Goal: Task Accomplishment & Management: Manage account settings

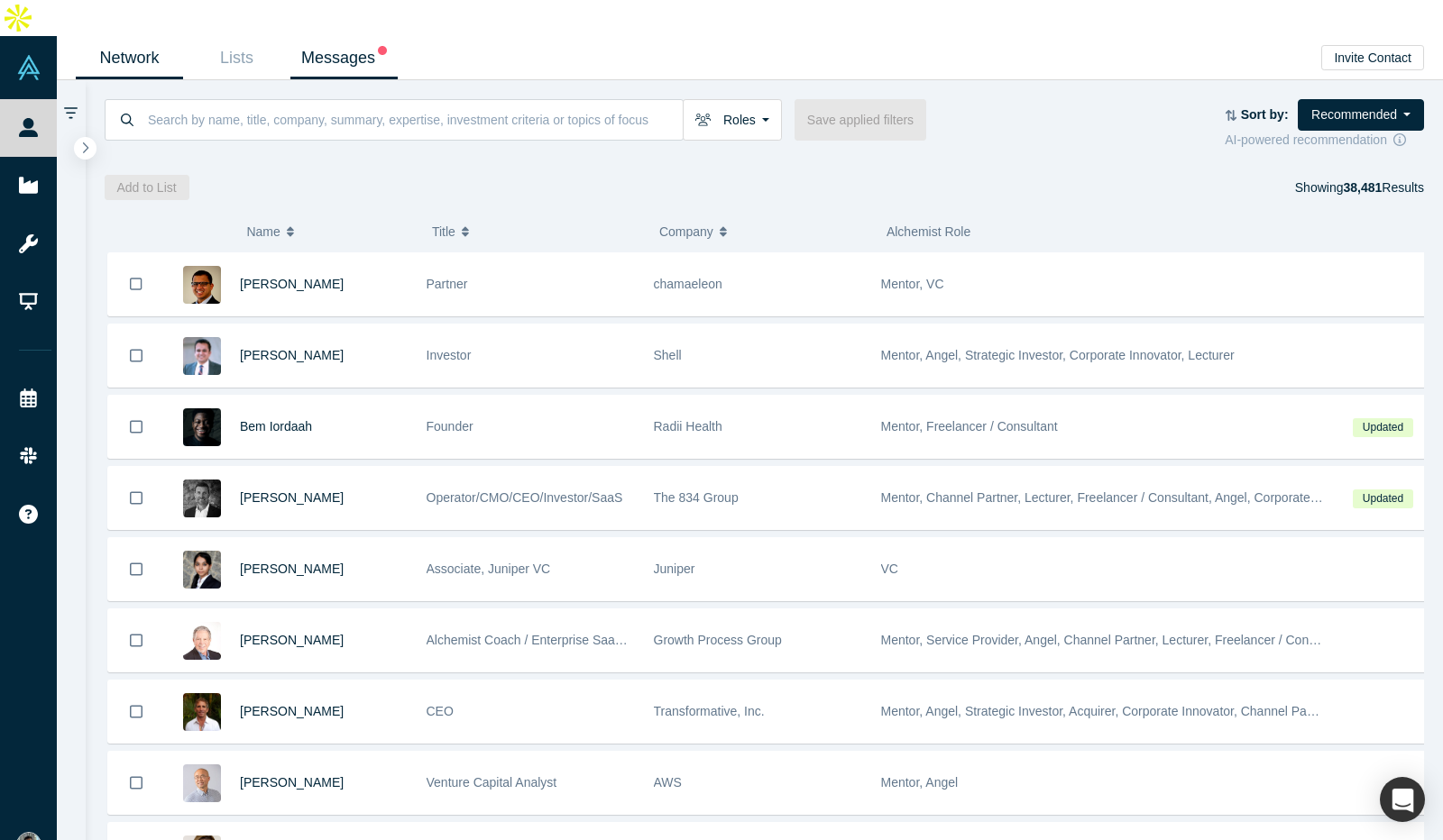
click at [334, 37] on link "Messages" at bounding box center [344, 58] width 108 height 42
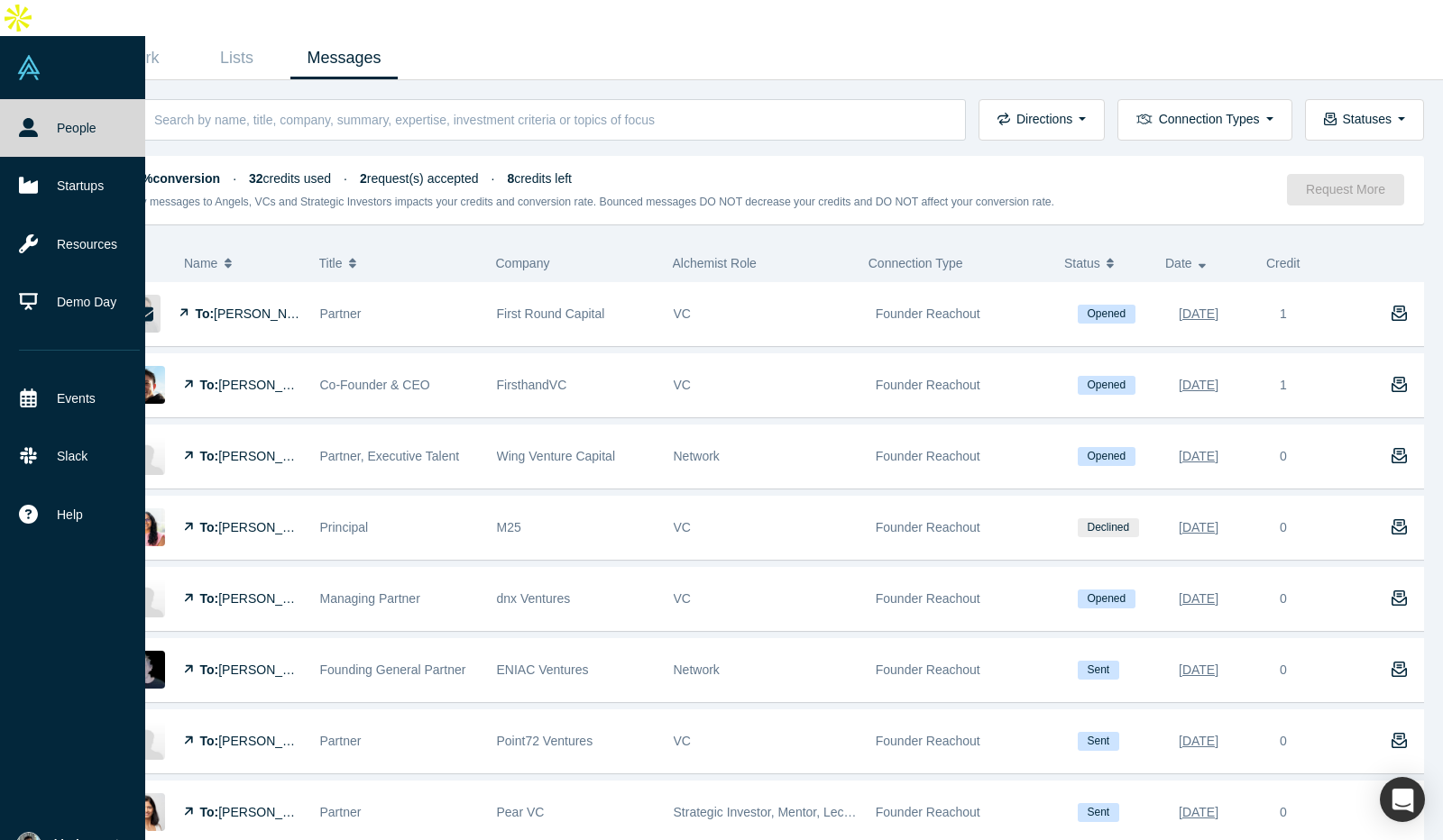
click at [70, 834] on span "My Account" at bounding box center [86, 843] width 65 height 19
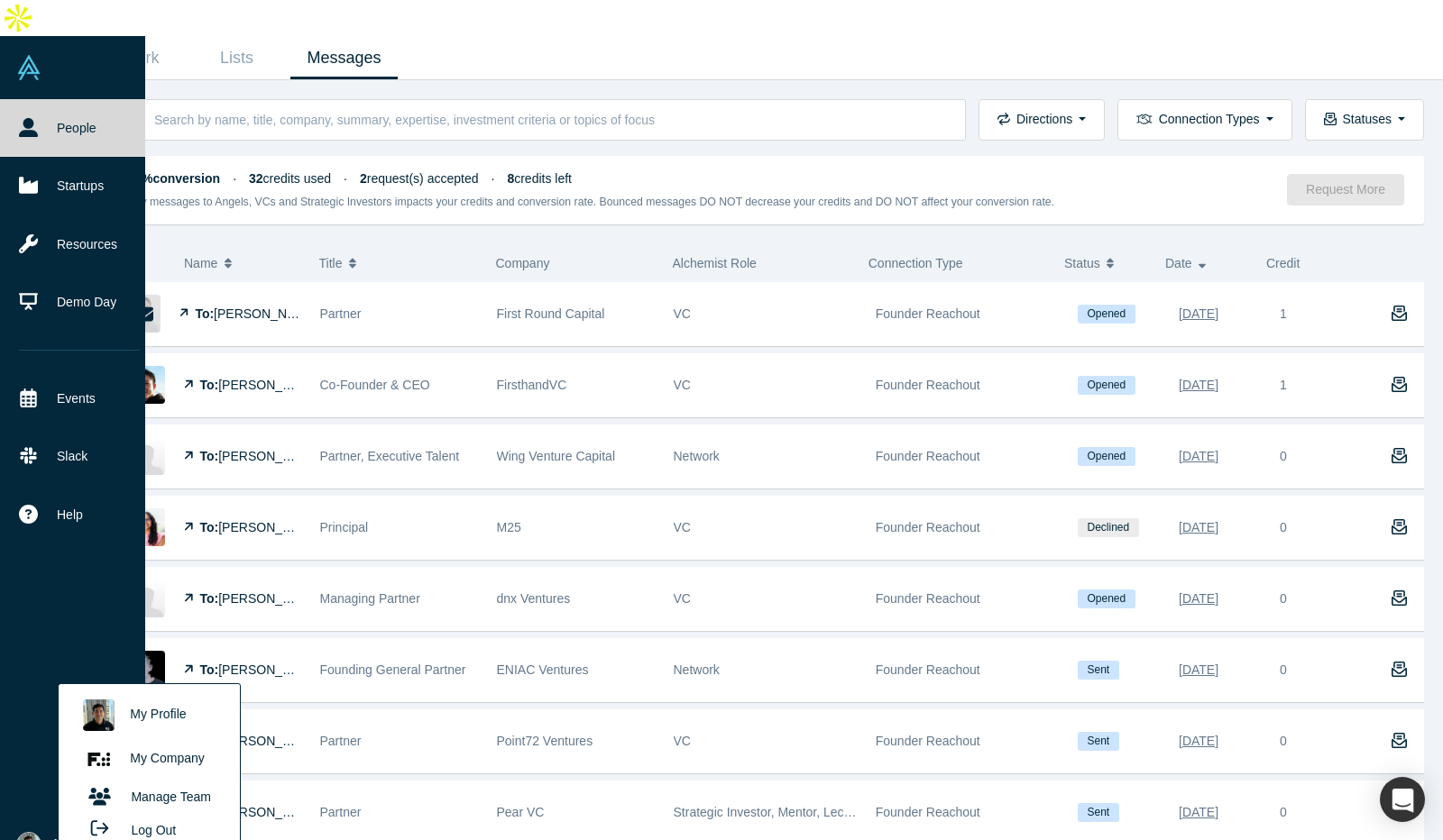
click at [167, 737] on link "My Company" at bounding box center [149, 759] width 150 height 44
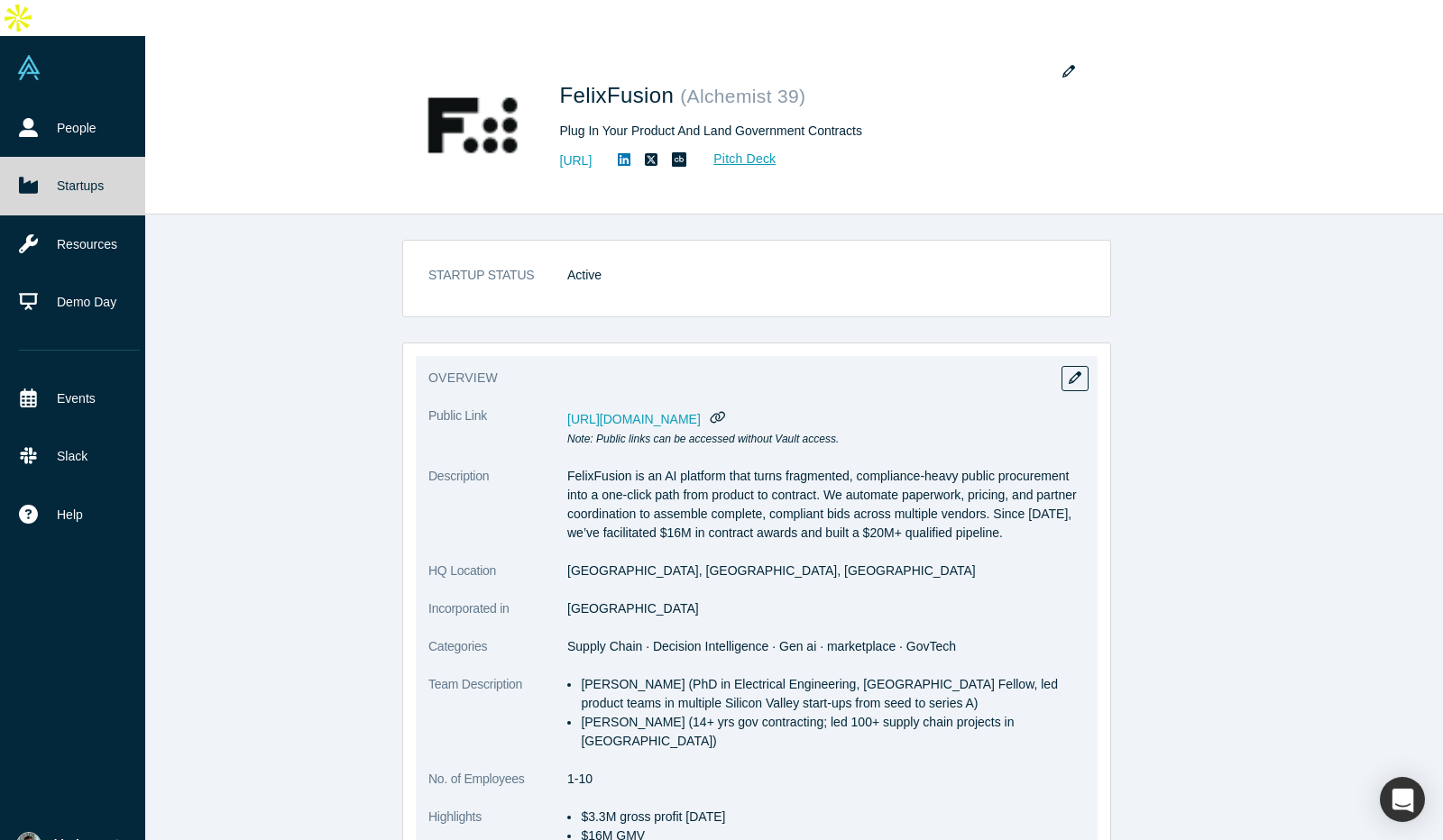
click at [738, 466] on p "FelixFusion is an AI platform that turns fragmented, compliance-heavy public pr…" at bounding box center [826, 504] width 518 height 75
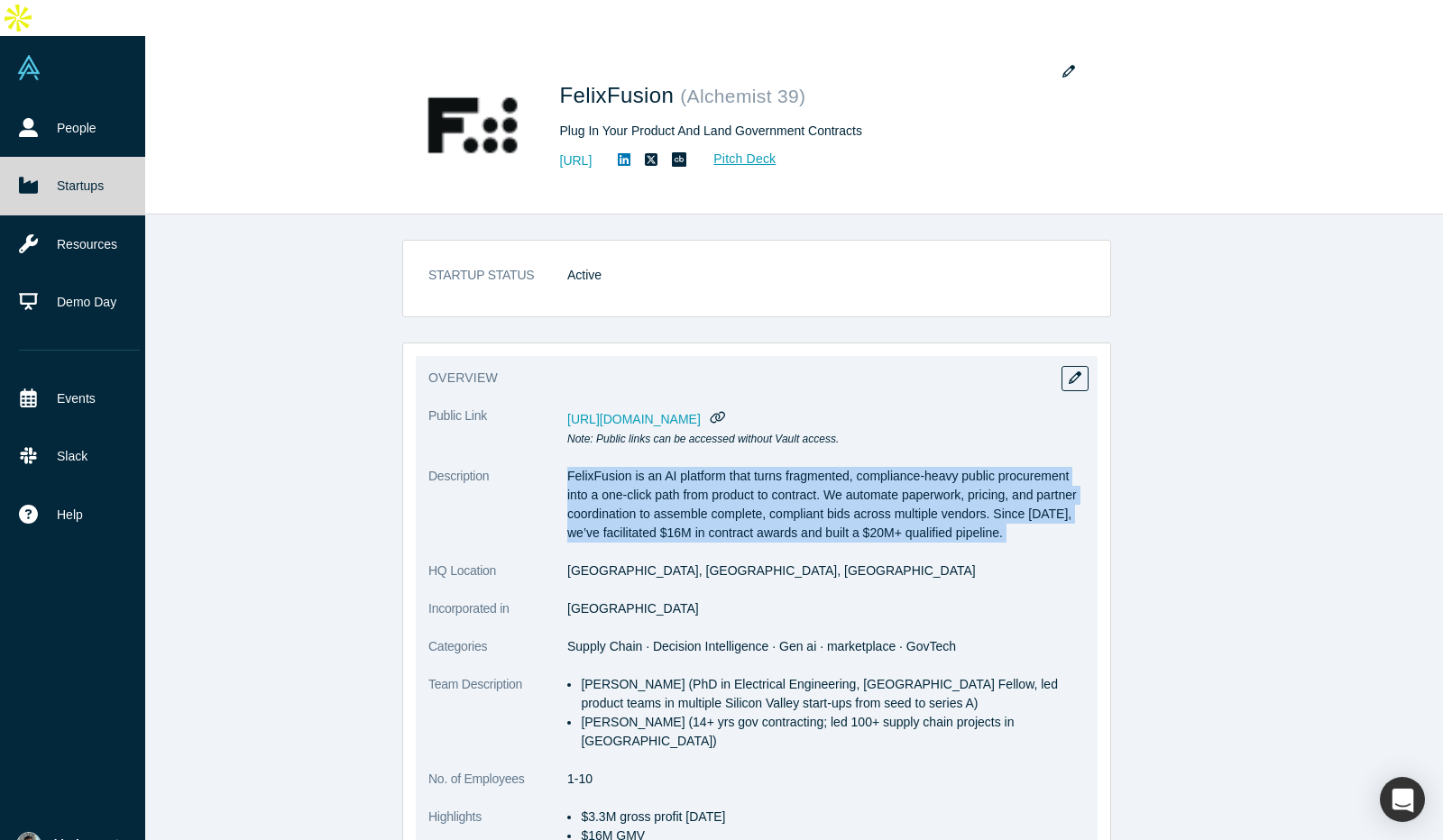
copy dl "FelixFusion is an AI platform that turns fragmented, compliance-heavy public pr…"
